Goal: Check status

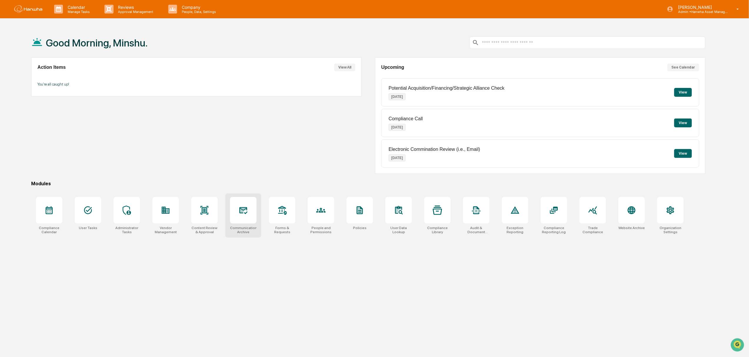
click at [250, 211] on div at bounding box center [243, 210] width 26 height 26
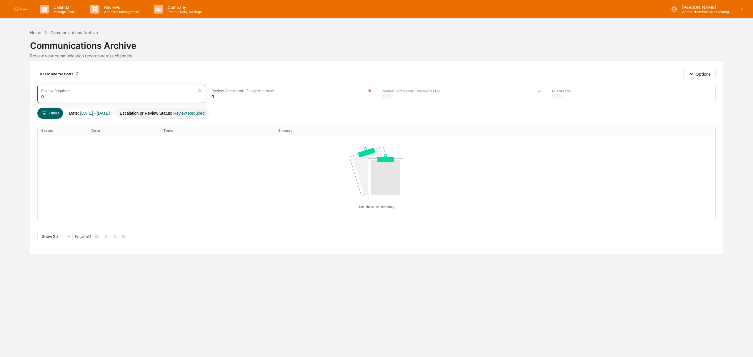
click at [205, 114] on span "Review Required" at bounding box center [188, 113] width 31 height 5
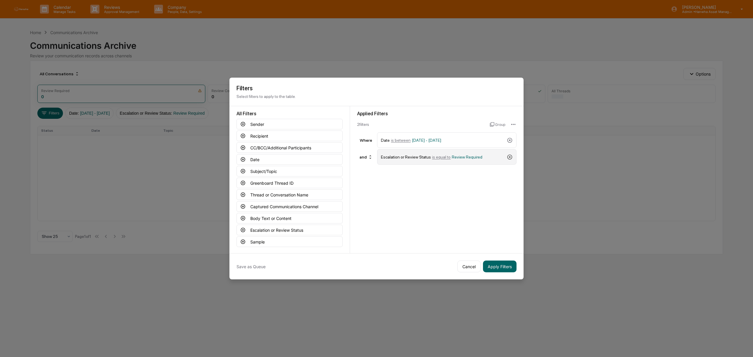
click at [511, 156] on icon at bounding box center [510, 157] width 6 height 6
click at [305, 206] on button "Captured Communications Channel" at bounding box center [290, 206] width 106 height 11
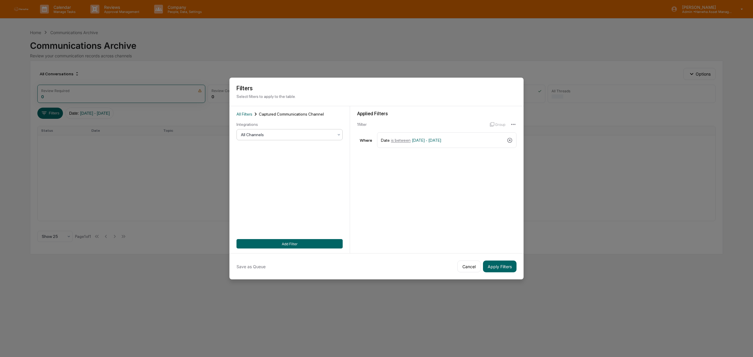
click at [269, 137] on div "All Channels" at bounding box center [287, 135] width 99 height 8
click at [264, 171] on div "SMS" at bounding box center [290, 172] width 106 height 12
click at [296, 241] on button "Add Filter" at bounding box center [290, 243] width 106 height 9
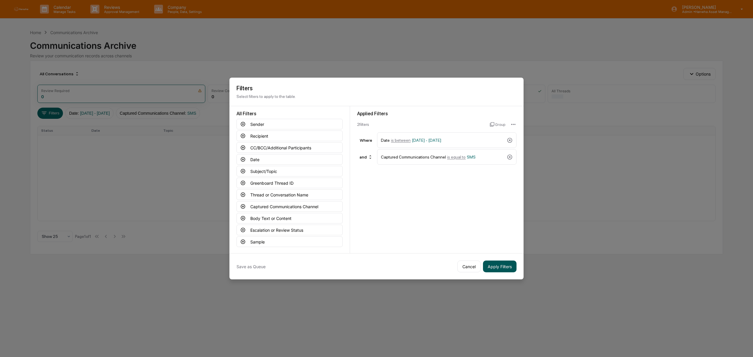
click at [502, 263] on button "Apply Filters" at bounding box center [500, 267] width 34 height 12
